Goal: Task Accomplishment & Management: Manage account settings

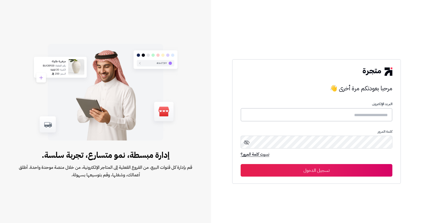
type input "**********"
click at [299, 173] on button "تسجيل الدخول" at bounding box center [317, 170] width 152 height 13
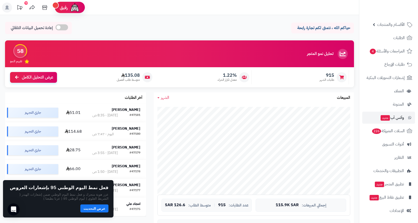
scroll to position [25, 0]
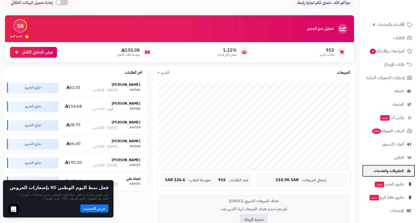
click at [379, 171] on span "التطبيقات والخدمات" at bounding box center [389, 171] width 30 height 7
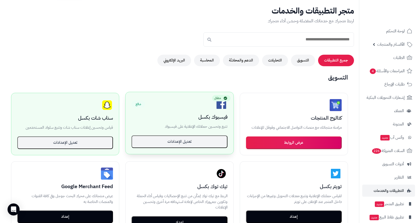
scroll to position [25, 0]
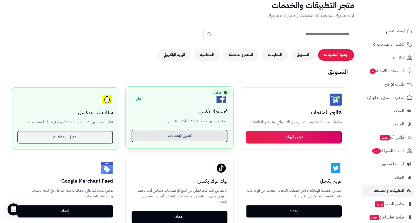
click at [192, 135] on button "تعديل الإعدادات" at bounding box center [180, 136] width 96 height 13
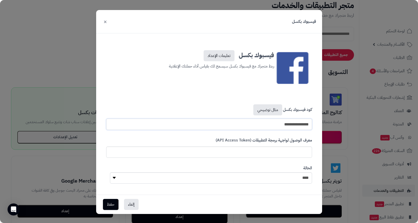
click at [241, 127] on input "**********" at bounding box center [209, 124] width 206 height 11
click at [107, 204] on button "حفظ" at bounding box center [111, 204] width 16 height 11
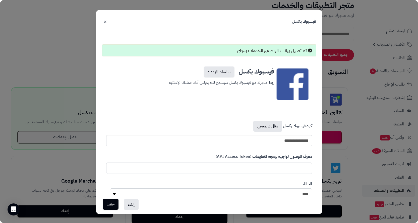
click at [112, 207] on button "إعداد" at bounding box center [65, 211] width 96 height 13
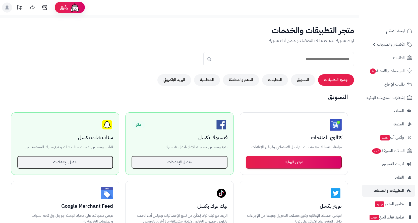
scroll to position [25, 0]
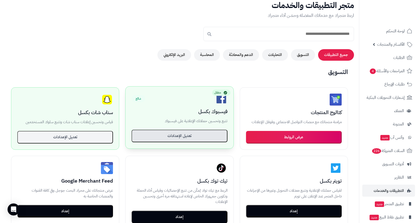
click at [207, 133] on button "تعديل الإعدادات" at bounding box center [180, 136] width 96 height 13
